Goal: Information Seeking & Learning: Check status

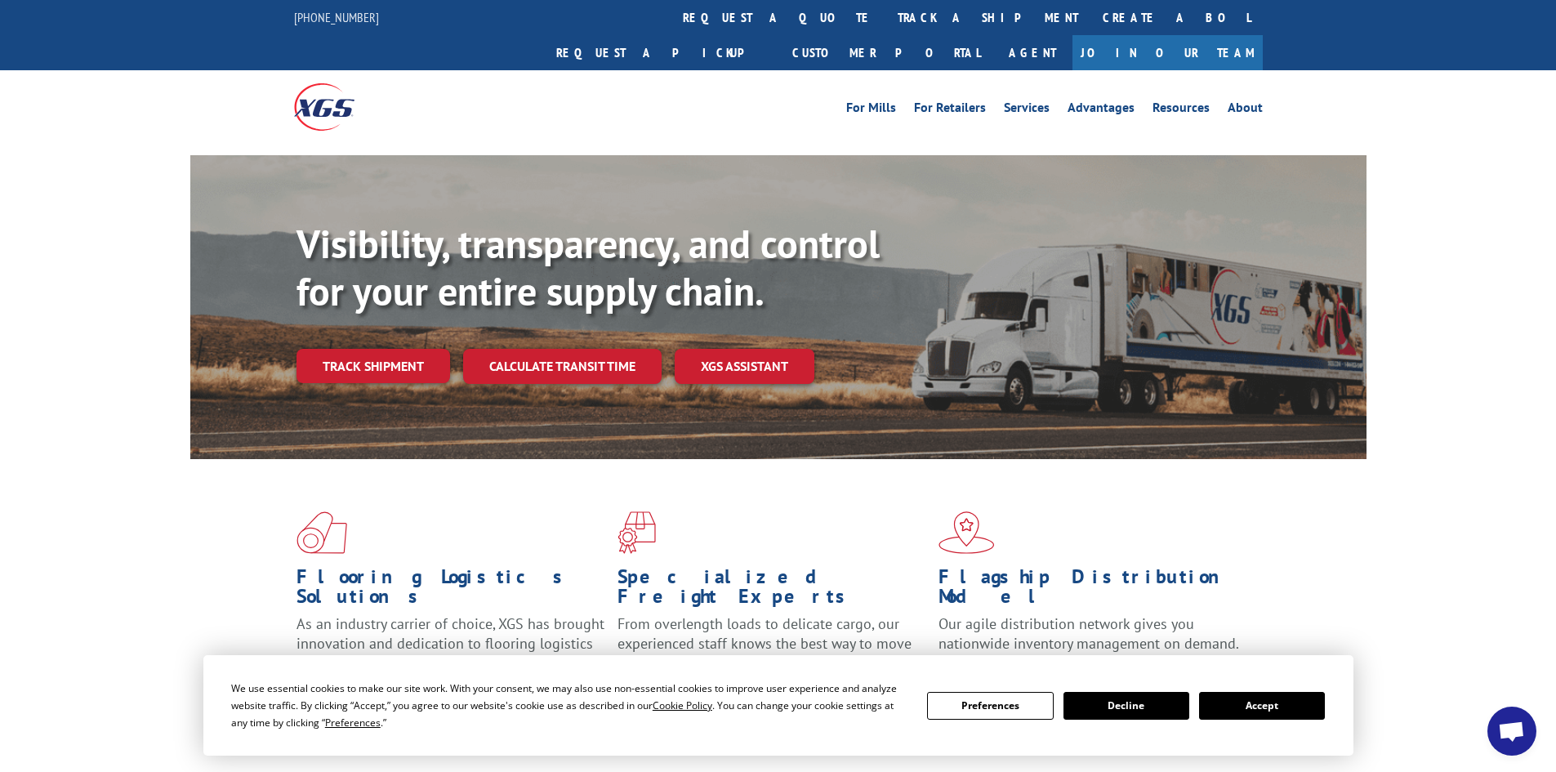
click at [1273, 698] on button "Accept" at bounding box center [1262, 706] width 126 height 28
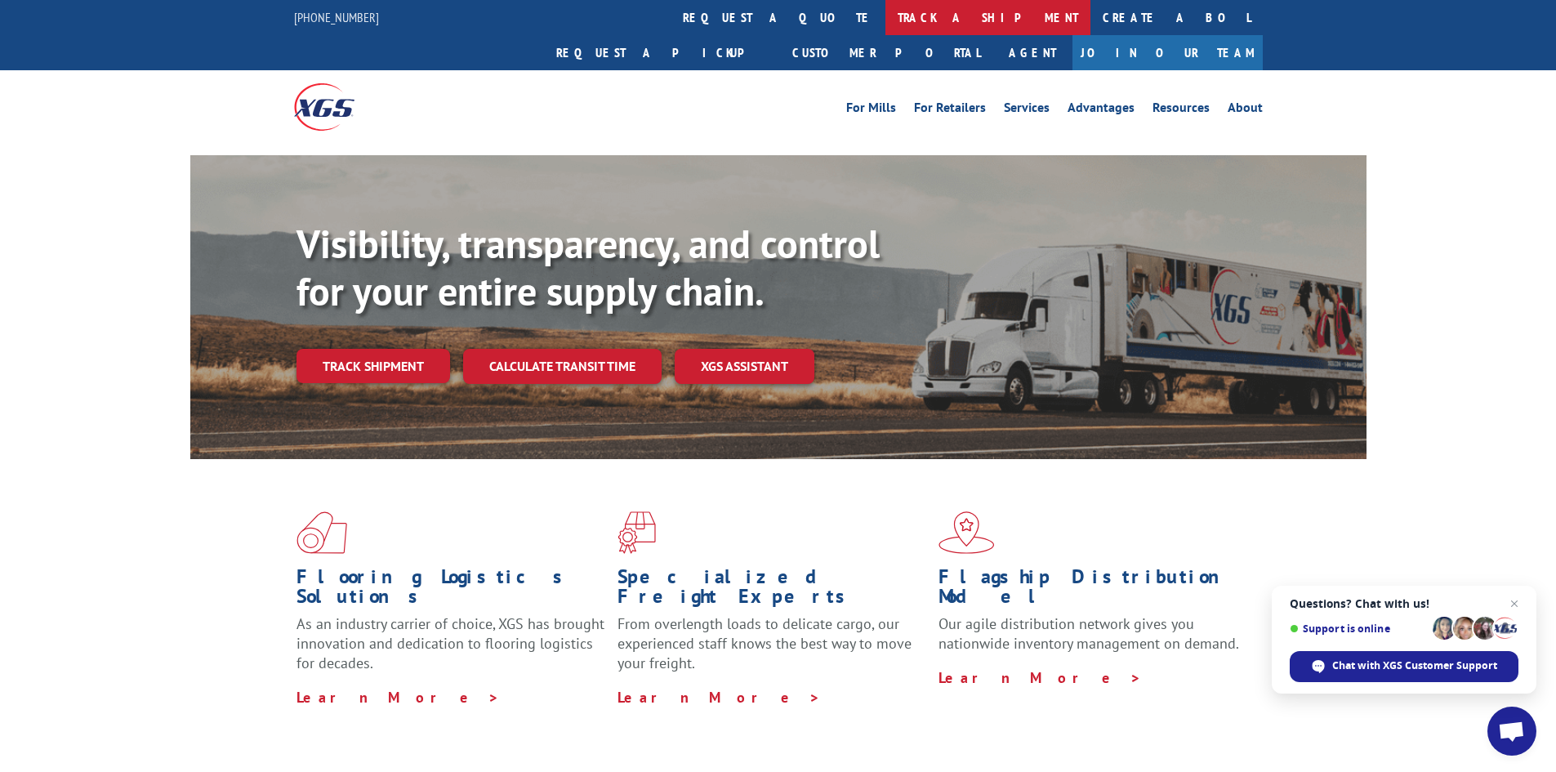
click at [885, 13] on link "track a shipment" at bounding box center [987, 17] width 205 height 35
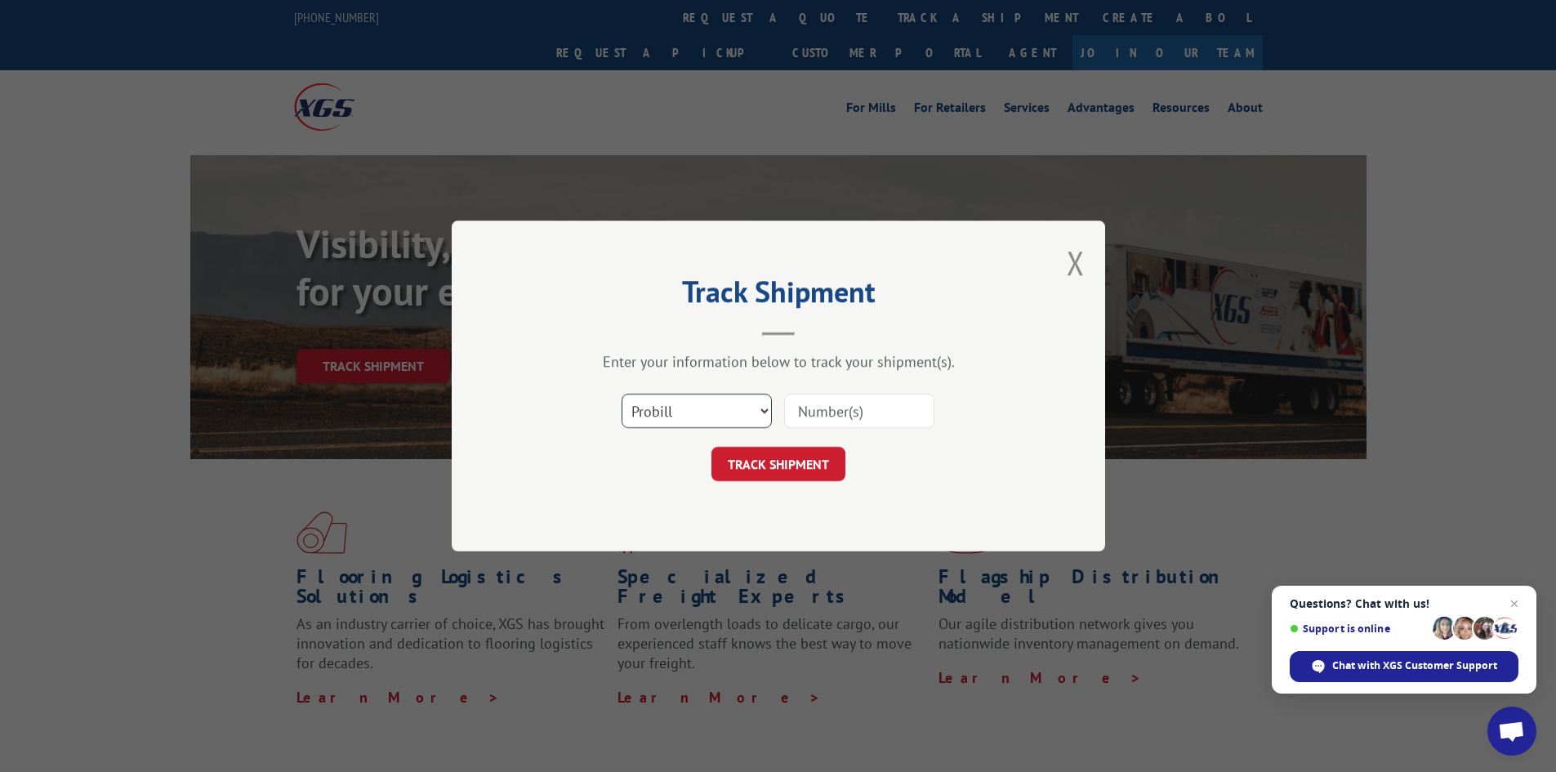
click at [765, 414] on select "Select category... Probill BOL PO" at bounding box center [697, 411] width 150 height 34
select select "bol"
click at [622, 394] on select "Select category... Probill BOL PO" at bounding box center [697, 411] width 150 height 34
click at [817, 415] on input at bounding box center [859, 411] width 150 height 34
paste input "7086013"
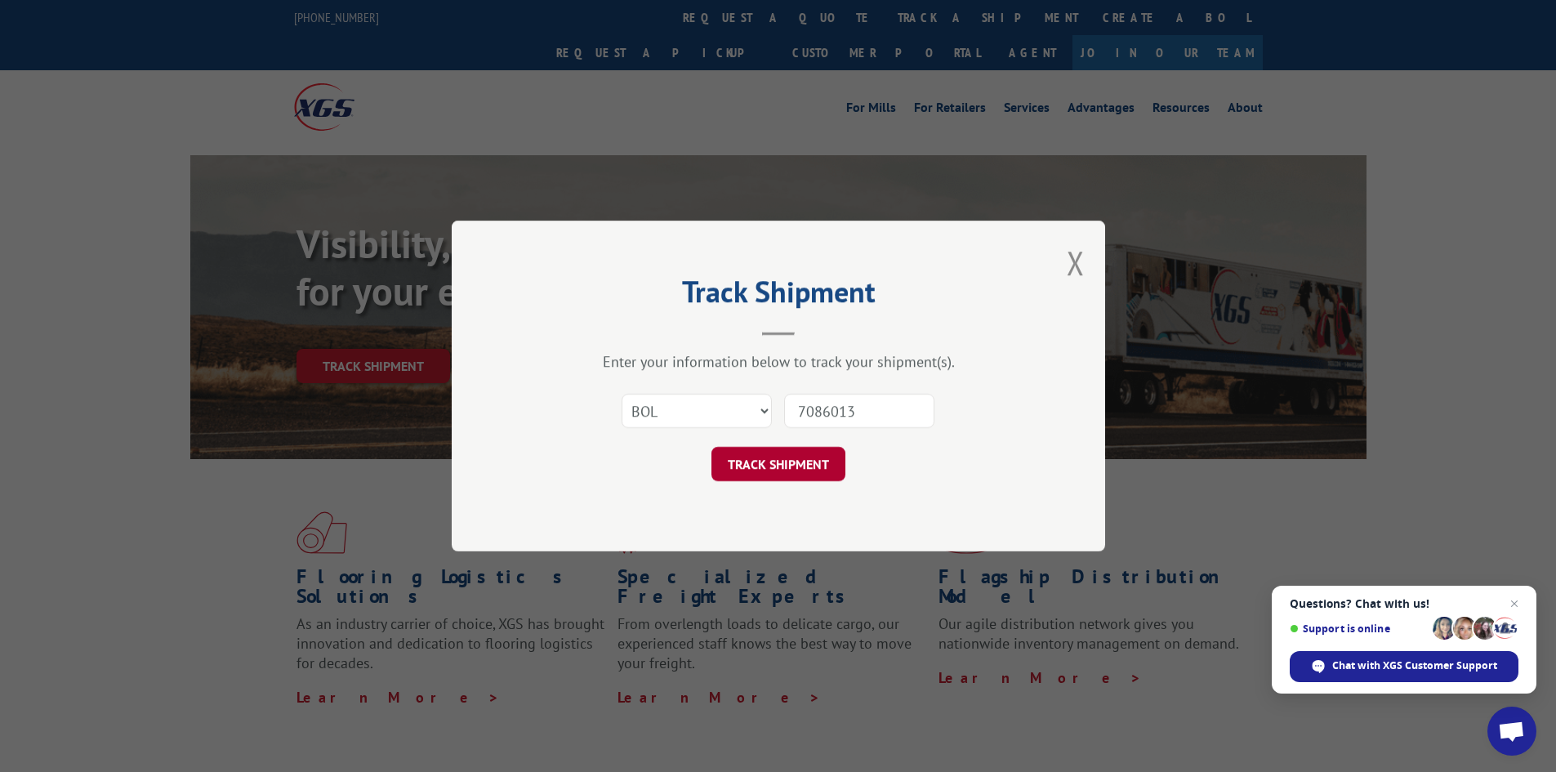
type input "7086013"
click at [771, 466] on button "TRACK SHIPMENT" at bounding box center [778, 464] width 134 height 34
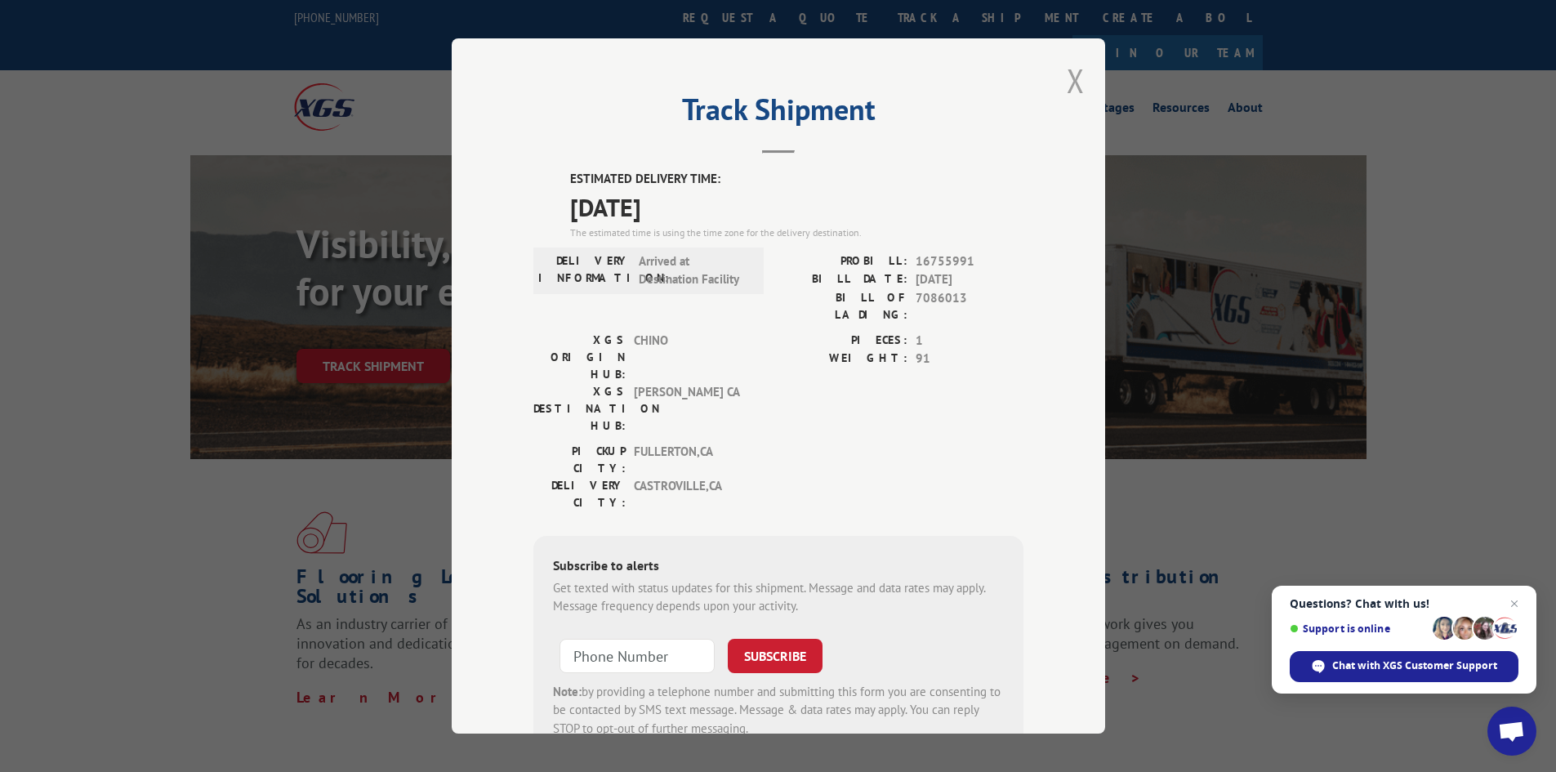
click at [1067, 79] on button "Close modal" at bounding box center [1076, 80] width 18 height 43
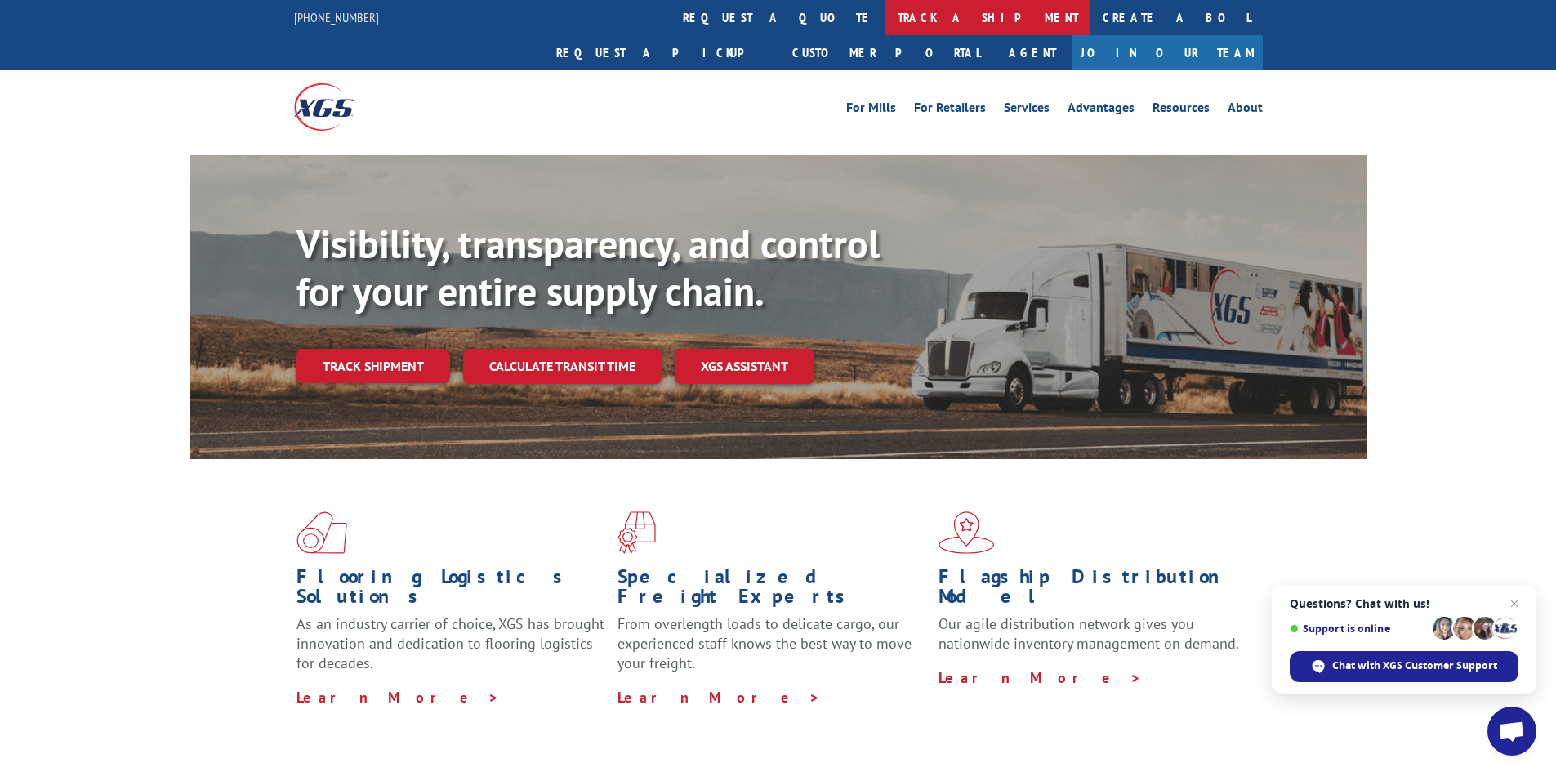
click at [885, 23] on link "track a shipment" at bounding box center [987, 17] width 205 height 35
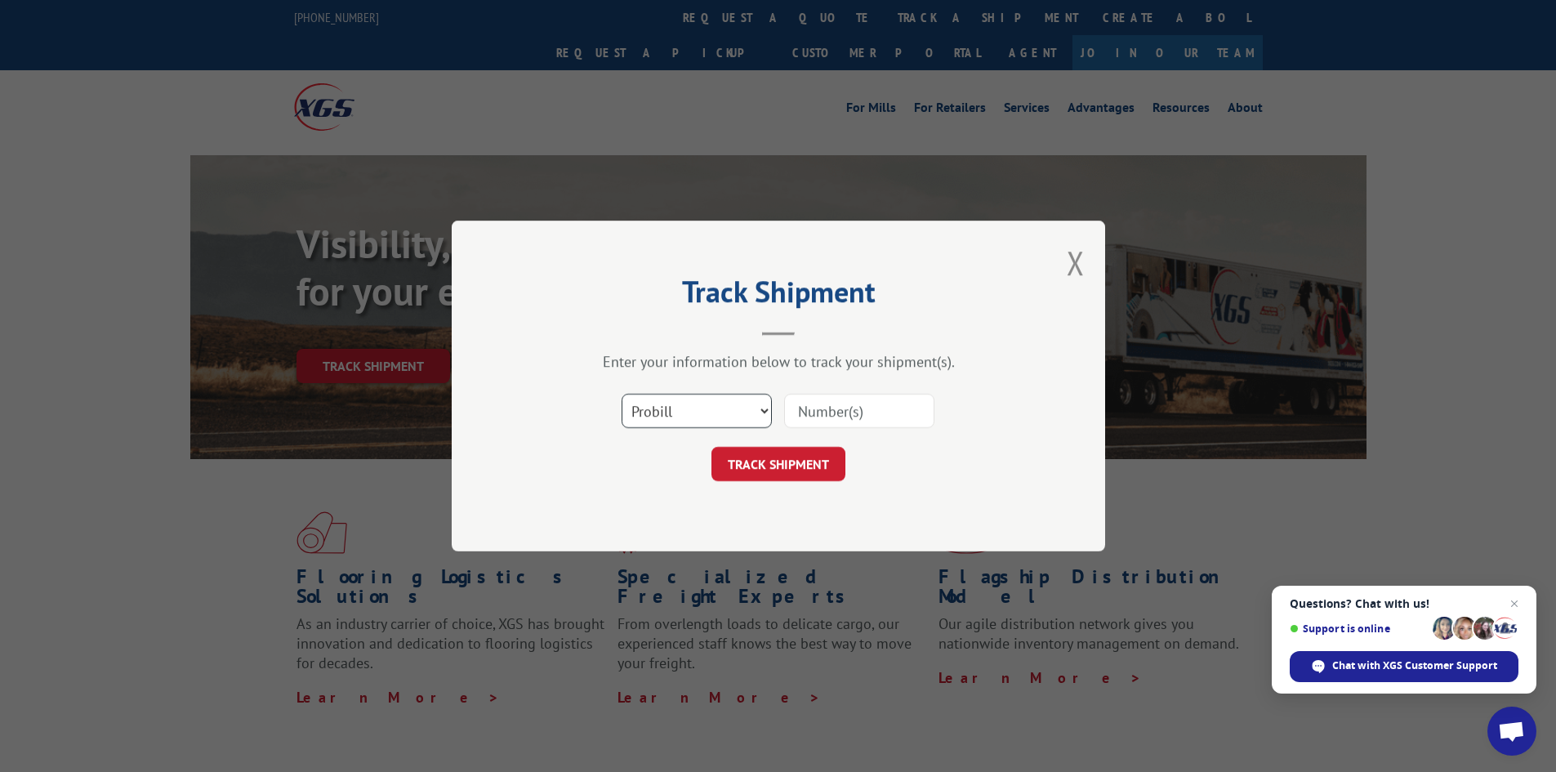
click at [756, 417] on select "Select category... Probill BOL PO" at bounding box center [697, 411] width 150 height 34
select select "bol"
click at [622, 394] on select "Select category... Probill BOL PO" at bounding box center [697, 411] width 150 height 34
click at [813, 418] on input at bounding box center [859, 411] width 150 height 34
paste input "7086013"
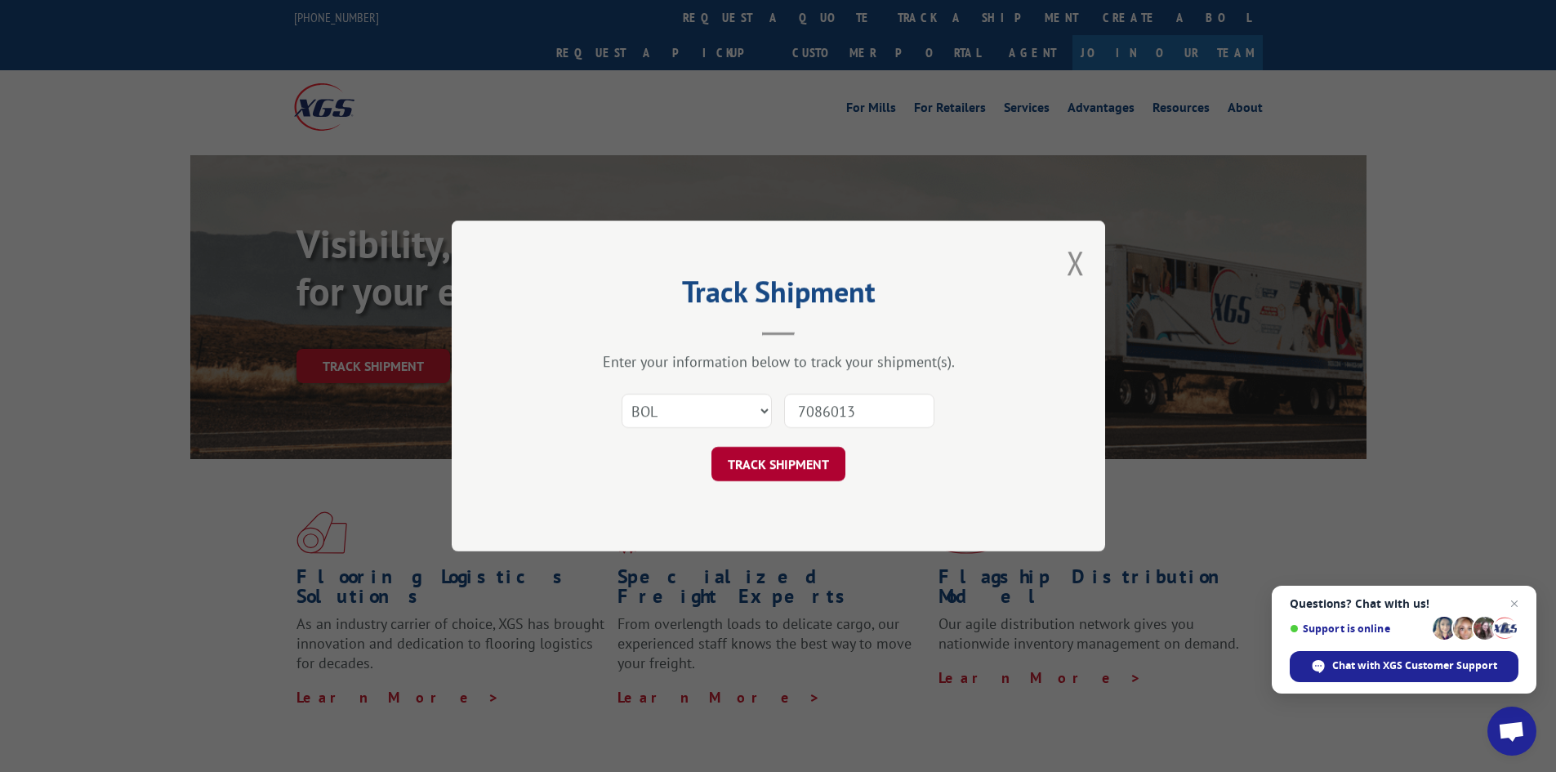
type input "7086013"
click at [777, 458] on button "TRACK SHIPMENT" at bounding box center [778, 464] width 134 height 34
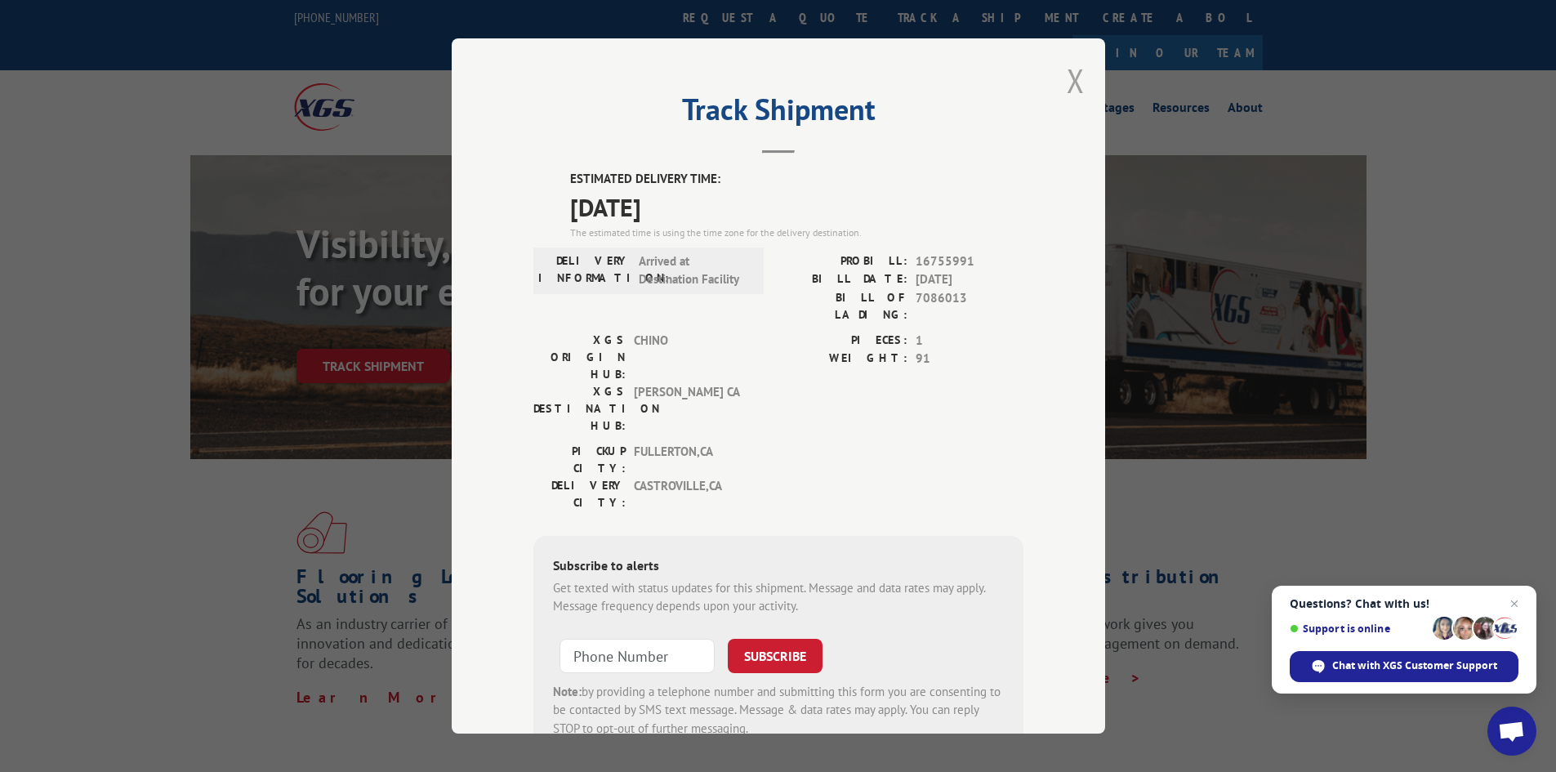
click at [1067, 74] on button "Close modal" at bounding box center [1076, 80] width 18 height 43
